Goal: Book appointment/travel/reservation

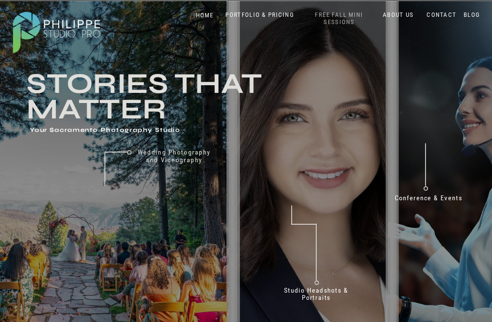
click at [355, 18] on nav "FREE FALL MINI SESSIONS" at bounding box center [339, 18] width 68 height 15
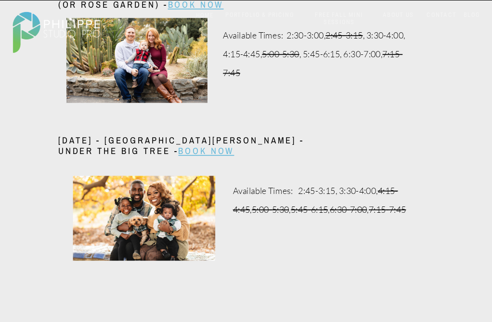
scroll to position [1582, 0]
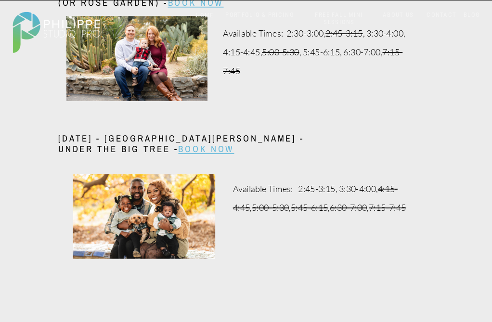
click at [314, 186] on div "Available Times: 2:45-3:15, 3:30-4:00, 4:15-4:45 , 5:00-5:30 , 5:45-6:15 , 6:30…" at bounding box center [325, 198] width 184 height 38
click at [221, 152] on link "Book Now" at bounding box center [206, 149] width 56 height 13
click at [206, 154] on link "Book Now" at bounding box center [206, 149] width 56 height 13
